Goal: Book appointment/travel/reservation

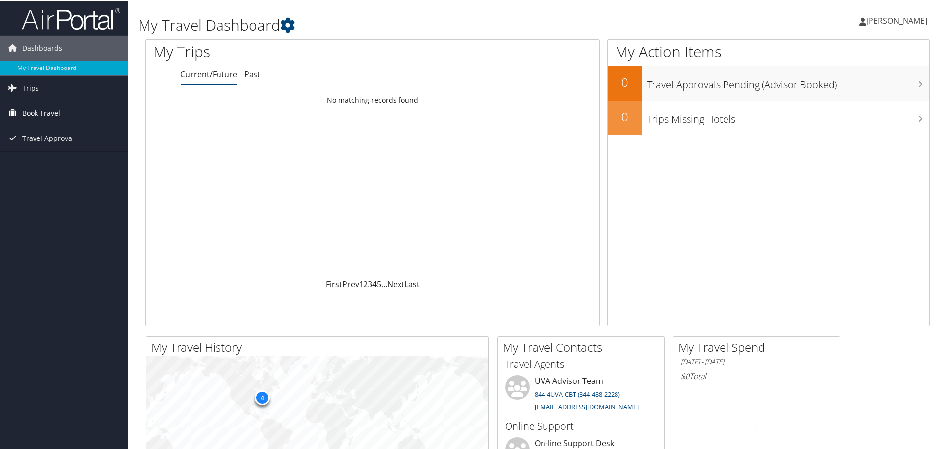
click at [22, 107] on span "Book Travel" at bounding box center [41, 112] width 38 height 25
click at [70, 160] on link "Book/Manage Online Trips" at bounding box center [64, 161] width 128 height 15
